Goal: Task Accomplishment & Management: Manage account settings

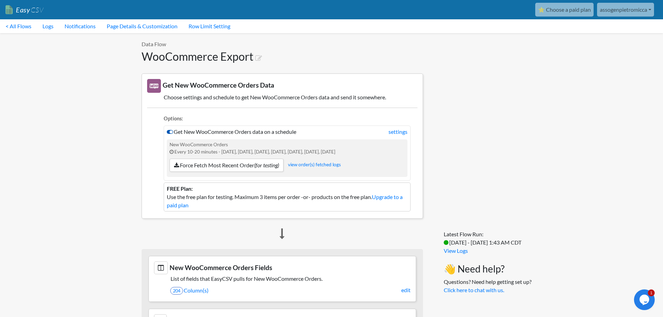
click at [169, 131] on icon at bounding box center [170, 132] width 6 height 6
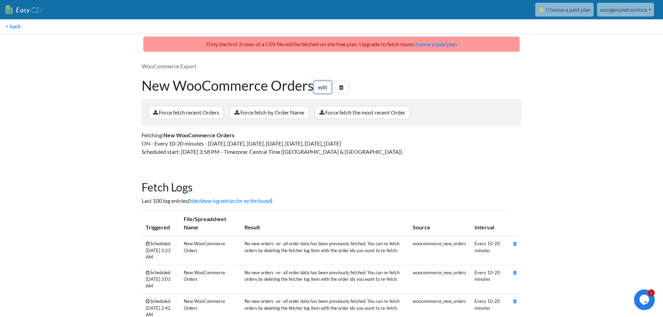
click at [323, 88] on link "edit" at bounding box center [323, 87] width 18 height 13
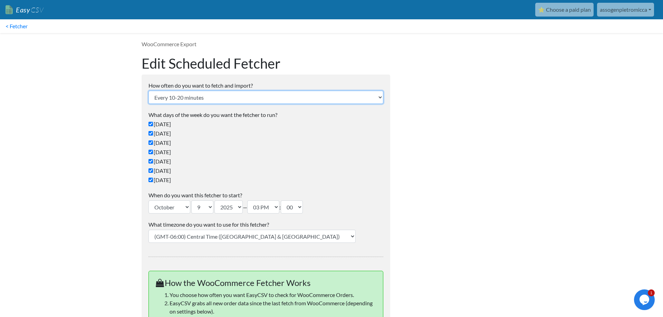
click at [148, 91] on select "Every 24 hours Every 4 hours Every hour Every 10-20 minutes Every 1 week Every …" at bounding box center [265, 97] width 235 height 13
click at [174, 97] on select "Every 24 hours Every 4 hours Every hour Every 10-20 minutes Every 1 week Every …" at bounding box center [265, 97] width 235 height 13
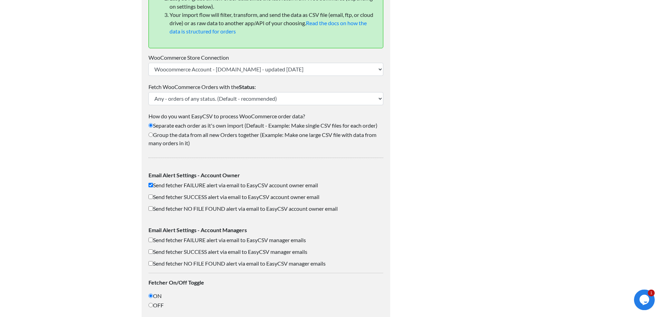
scroll to position [344, 0]
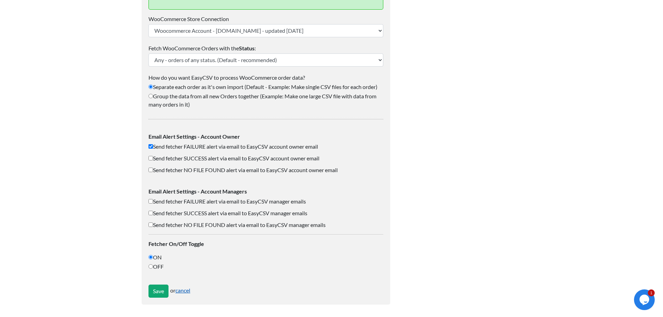
click at [183, 292] on link "cancel" at bounding box center [182, 290] width 15 height 7
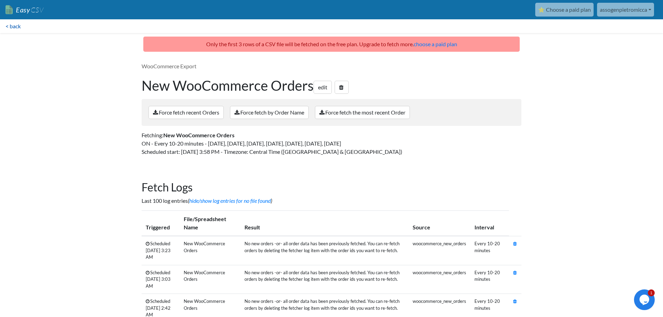
click at [21, 29] on link "< back" at bounding box center [13, 26] width 26 height 14
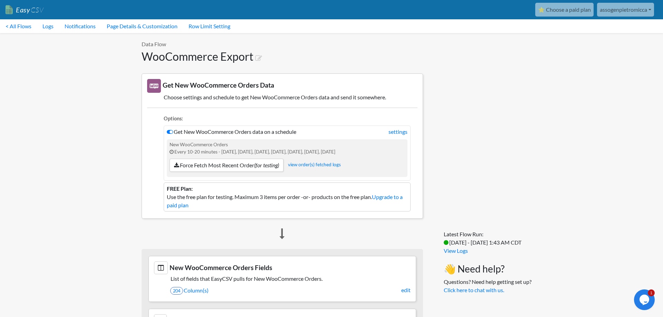
click at [23, 9] on link "Easy CSV" at bounding box center [25, 10] width 38 height 14
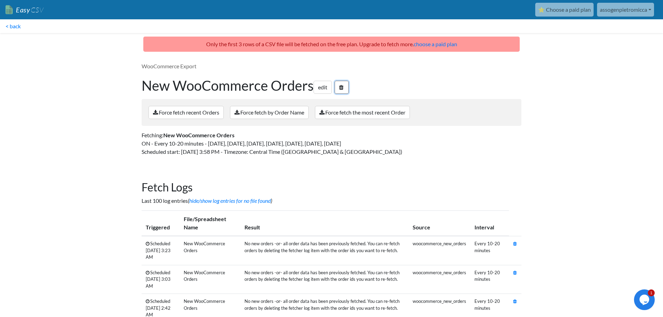
click at [344, 90] on icon at bounding box center [341, 88] width 4 height 6
